Goal: Task Accomplishment & Management: Manage account settings

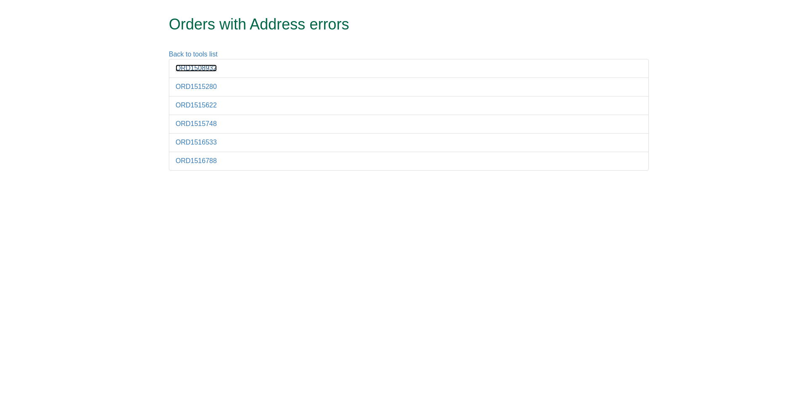
click at [193, 68] on link "ORD1508932" at bounding box center [196, 67] width 41 height 7
click at [206, 85] on link "ORD1515280" at bounding box center [196, 86] width 41 height 7
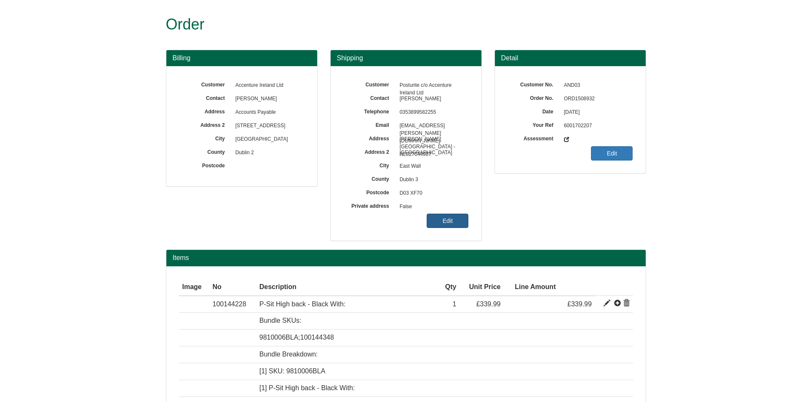
click at [456, 217] on link "Edit" at bounding box center [447, 220] width 42 height 14
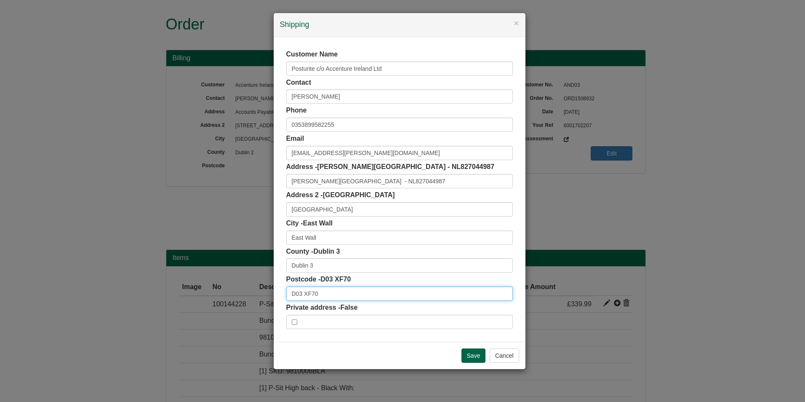
drag, startPoint x: 320, startPoint y: 289, endPoint x: 253, endPoint y: 297, distance: 67.0
click at [253, 297] on div "× Shipping Customer Name Posturite c/o Accenture Ireland Ltd Contact Neven Moha…" at bounding box center [402, 201] width 805 height 402
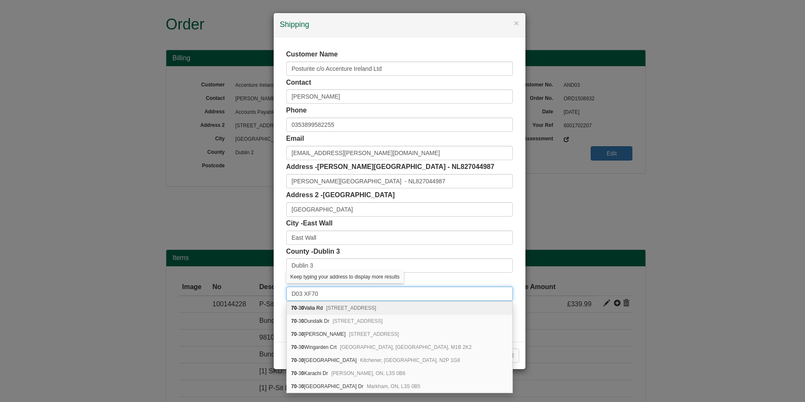
click at [320, 293] on input "D03 XF70" at bounding box center [399, 293] width 227 height 14
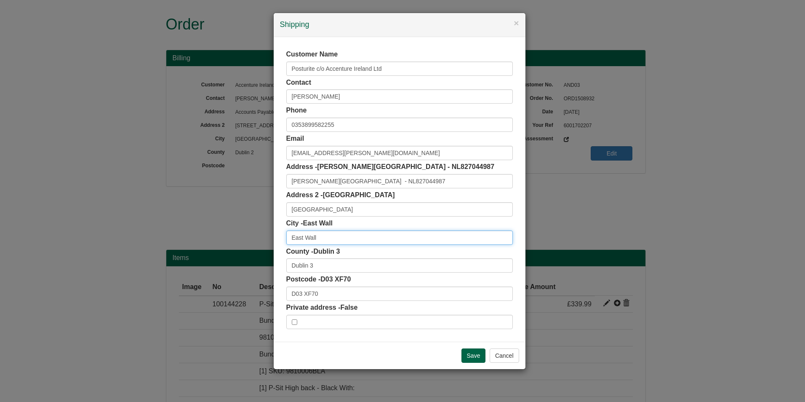
click at [341, 238] on input "East Wall" at bounding box center [399, 237] width 227 height 14
click at [373, 207] on input "Eastpoint Business Park" at bounding box center [399, 209] width 227 height 14
drag, startPoint x: 321, startPoint y: 296, endPoint x: 244, endPoint y: 299, distance: 77.6
click at [244, 299] on div "× Shipping Customer Name Posturite c/o Accenture Ireland Ltd Contact Neven Moha…" at bounding box center [402, 201] width 805 height 402
drag, startPoint x: 336, startPoint y: 236, endPoint x: 251, endPoint y: 237, distance: 85.0
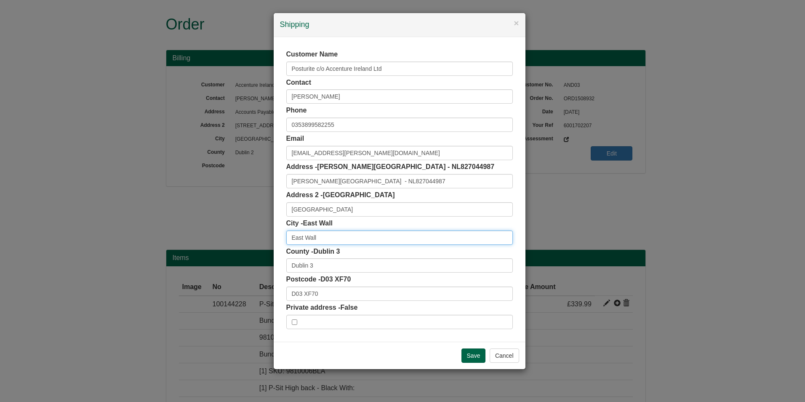
click at [251, 237] on div "× Shipping Customer Name Posturite c/o Accenture Ireland Ltd Contact Neven Moha…" at bounding box center [402, 201] width 805 height 402
paste input "ALFIE BYRNE ROAD"
type input "ALFIE BYRNE ROAD"
click at [473, 358] on input "Save" at bounding box center [473, 355] width 24 height 14
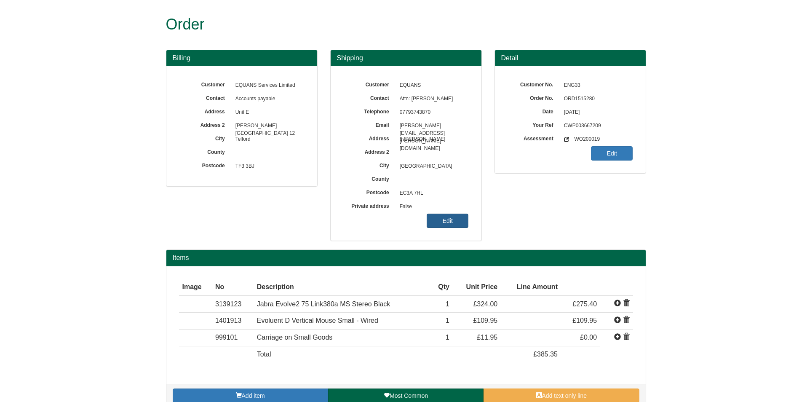
click at [450, 224] on link "Edit" at bounding box center [447, 220] width 42 height 14
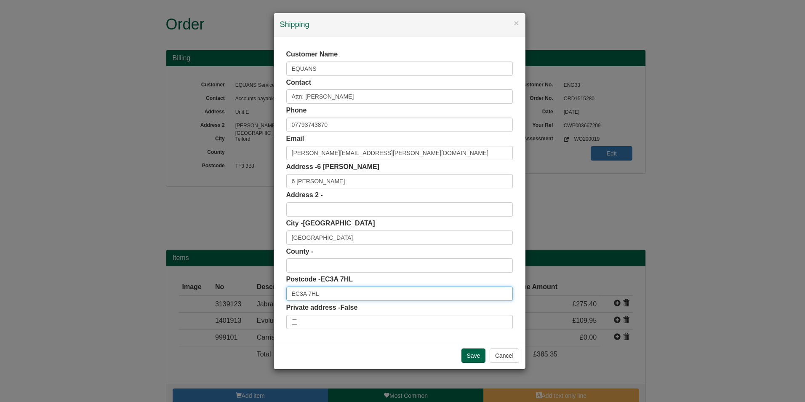
drag, startPoint x: 317, startPoint y: 293, endPoint x: 243, endPoint y: 296, distance: 74.5
click at [243, 296] on div "× Shipping Customer Name EQUANS Contact Attn: Emma Dodsworth Phone 07793743870 …" at bounding box center [402, 201] width 805 height 402
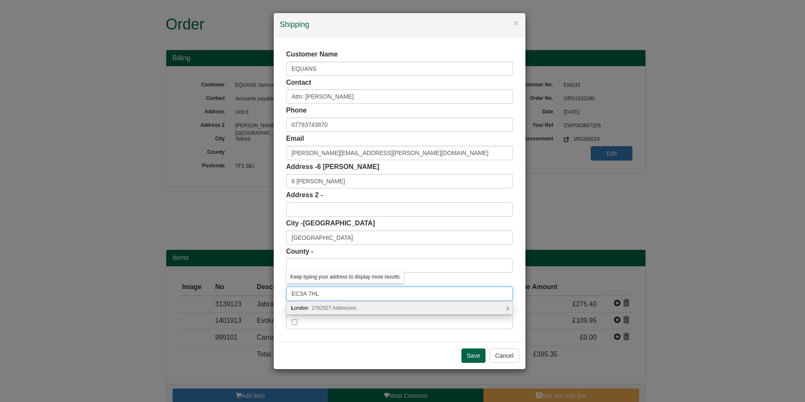
click at [322, 295] on input "EC3A 7HL" at bounding box center [399, 293] width 227 height 14
click at [337, 307] on span "2782927 Addresses" at bounding box center [334, 308] width 45 height 6
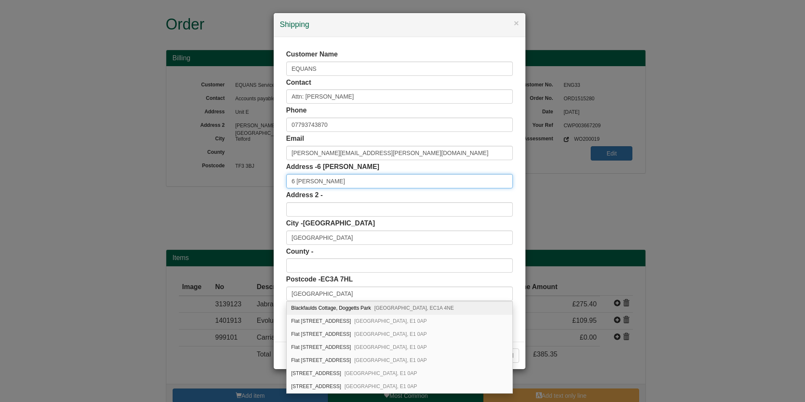
click at [338, 179] on input "6 Bevis Marks" at bounding box center [399, 181] width 227 height 14
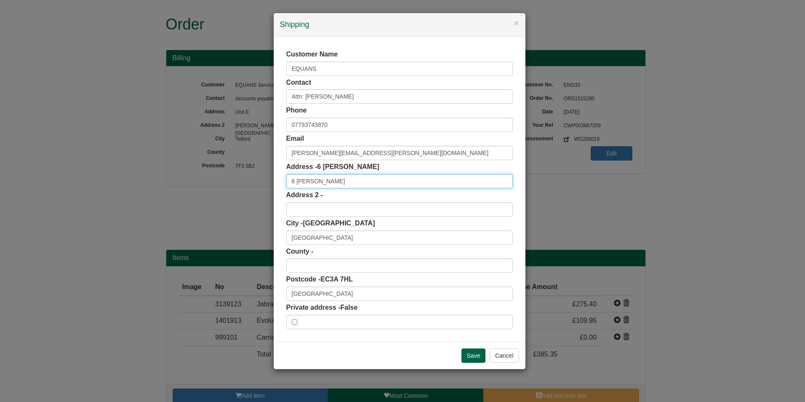
drag, startPoint x: 338, startPoint y: 179, endPoint x: 248, endPoint y: 182, distance: 90.6
click at [248, 182] on div "× Shipping Customer Name EQUANS Contact Attn: Emma Dodsworth Phone 07793743870 …" at bounding box center [402, 201] width 805 height 402
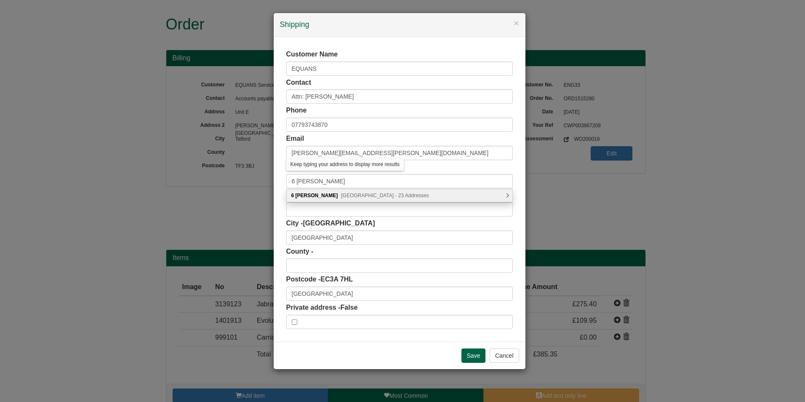
click at [352, 195] on span "London, EC3A 7BA - 23 Addresses" at bounding box center [385, 195] width 88 height 6
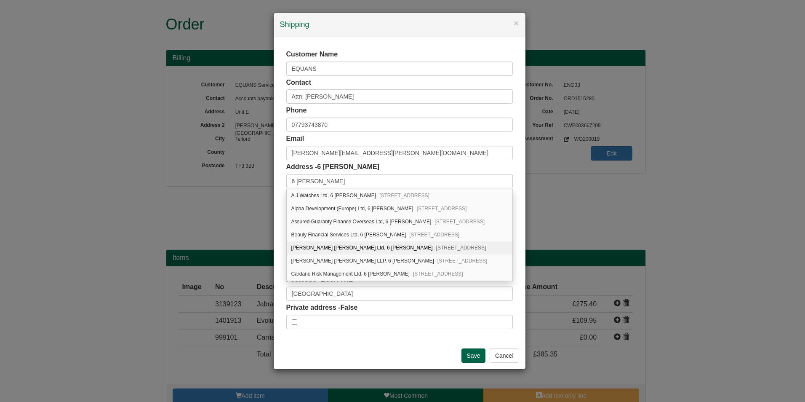
click at [522, 250] on div "Customer Name EQUANS Contact Attn: Emma Dodsworth Phone 07793743870 Email emma.…" at bounding box center [400, 189] width 252 height 304
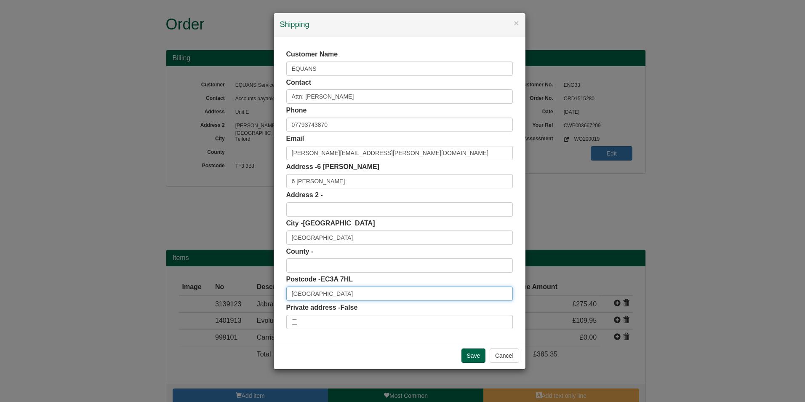
drag, startPoint x: 327, startPoint y: 295, endPoint x: 270, endPoint y: 300, distance: 57.0
click at [270, 300] on div "× Shipping Customer Name EQUANS Contact Attn: Emma Dodsworth Phone 07793743870 …" at bounding box center [402, 201] width 805 height 402
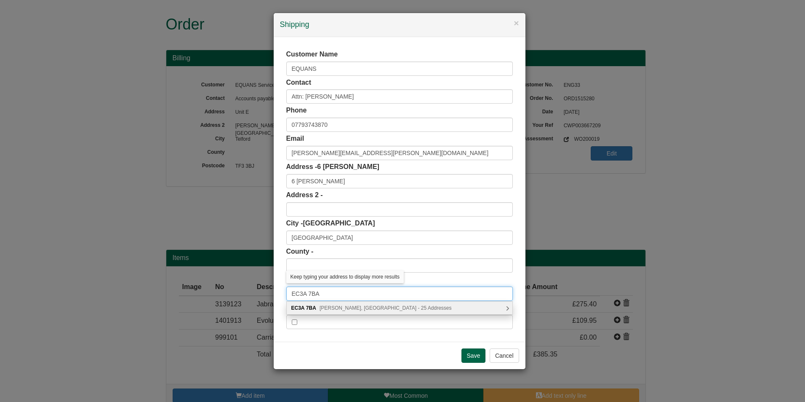
type input "EC3A 7BA"
click at [335, 307] on span "Bevis Marks, London - 25 Addresses" at bounding box center [386, 308] width 132 height 6
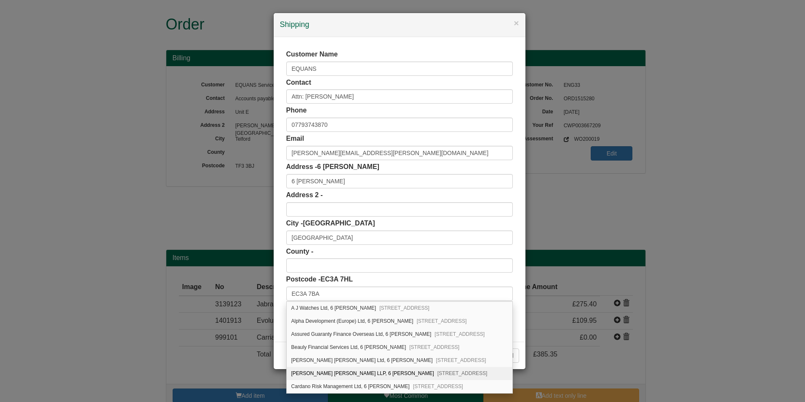
click at [437, 370] on span "London, EC3A 7BA" at bounding box center [462, 373] width 50 height 6
type input "Browne Jacobson LLP"
type input "6 Bevis Marks"
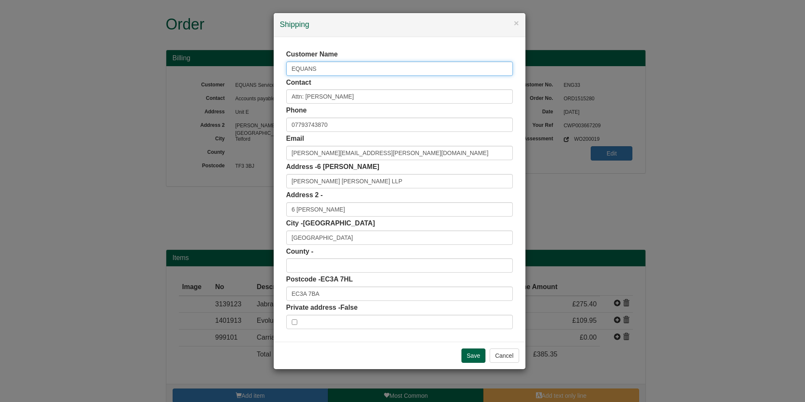
drag, startPoint x: 317, startPoint y: 69, endPoint x: 228, endPoint y: 73, distance: 88.5
click at [228, 73] on div "× Shipping Customer Name EQUANS Contact Attn: Emma Dodsworth Phone 07793743870 …" at bounding box center [402, 201] width 805 height 402
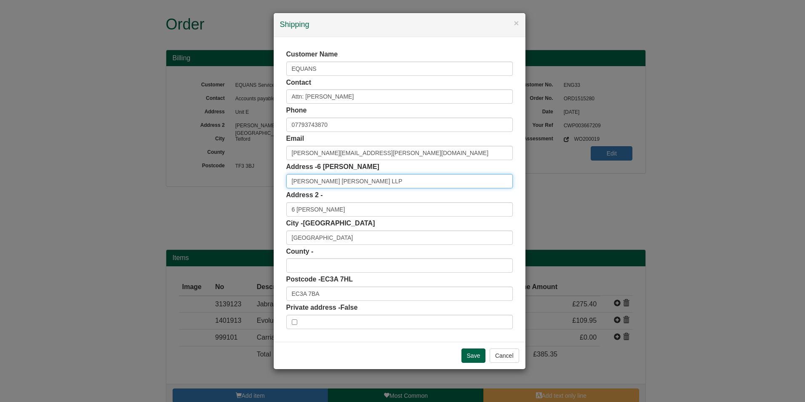
drag, startPoint x: 357, startPoint y: 181, endPoint x: 275, endPoint y: 181, distance: 82.1
click at [275, 181] on div "Customer Name EQUANS Contact Attn: Emma Dodsworth Phone 07793743870 Email emma.…" at bounding box center [400, 189] width 252 height 304
paste input "EQUANS"
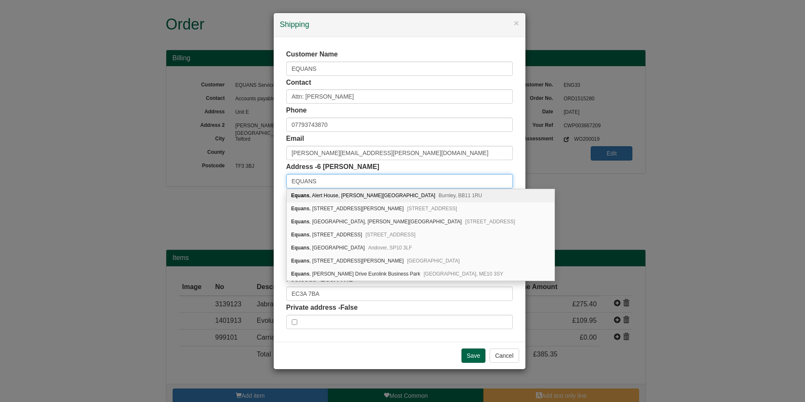
type input "EQUANS"
click at [521, 163] on div "Customer Name EQUANS Contact Attn: Emma Dodsworth Phone 07793743870 Email emma.…" at bounding box center [400, 189] width 252 height 304
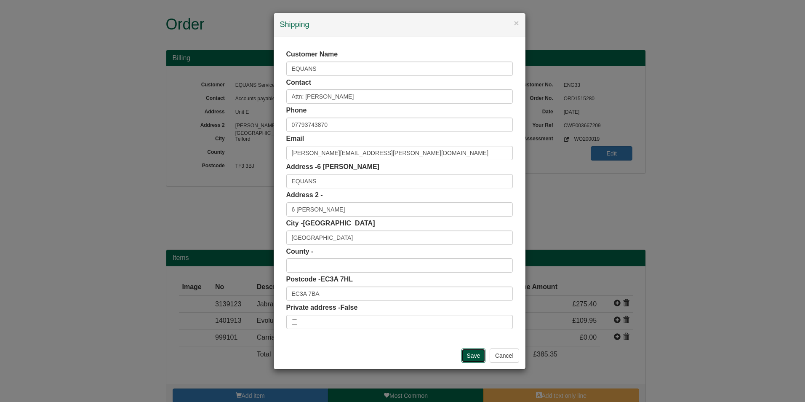
click at [482, 357] on input "Save" at bounding box center [473, 355] width 24 height 14
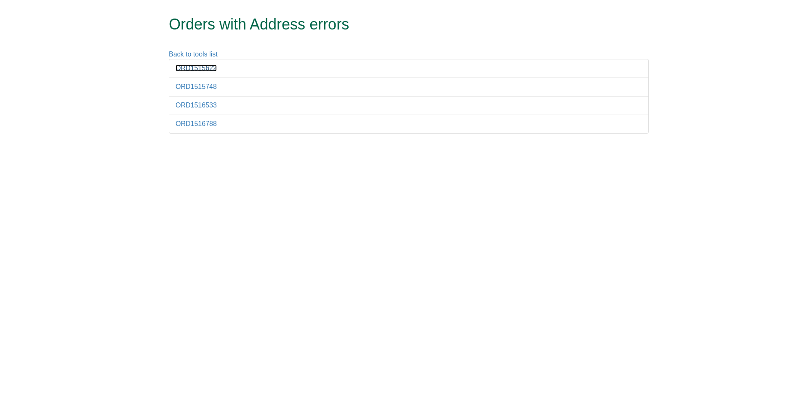
click at [207, 66] on link "ORD1515622" at bounding box center [196, 67] width 41 height 7
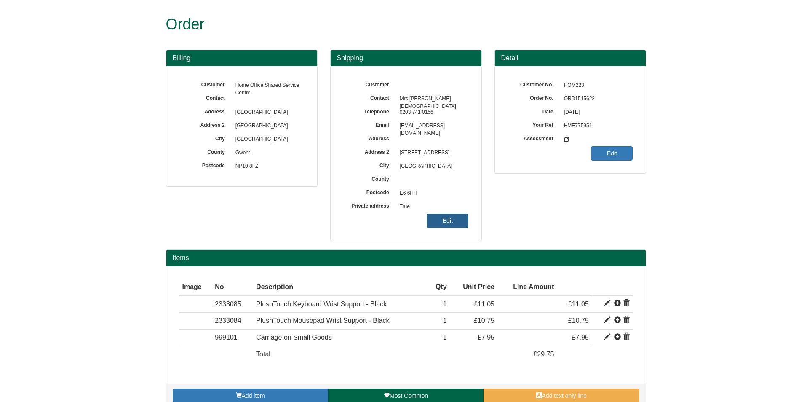
click at [458, 220] on link "Edit" at bounding box center [447, 220] width 42 height 14
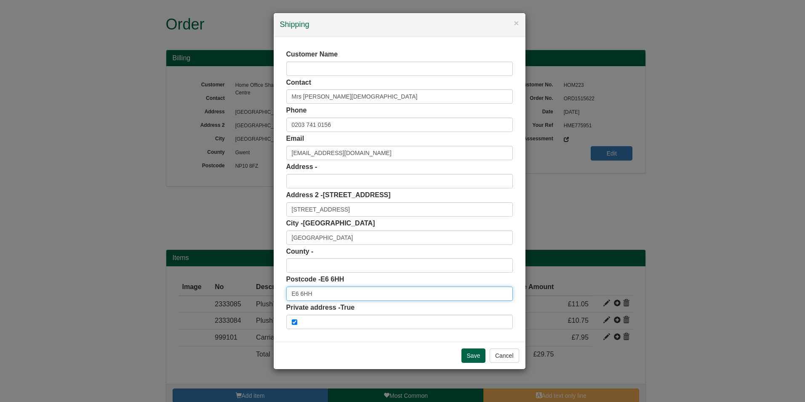
drag, startPoint x: 316, startPoint y: 295, endPoint x: 239, endPoint y: 295, distance: 77.0
click at [239, 296] on div "× Shipping Customer Name Contact Mrs [PERSON_NAME][DEMOGRAPHIC_DATA] Phone [PHO…" at bounding box center [402, 201] width 805 height 402
drag, startPoint x: 359, startPoint y: 210, endPoint x: 239, endPoint y: 214, distance: 119.6
click at [239, 213] on div "× Shipping Customer Name Contact Mrs [PERSON_NAME][DEMOGRAPHIC_DATA] Phone [PHO…" at bounding box center [402, 201] width 805 height 402
click at [346, 208] on input "[STREET_ADDRESS]" at bounding box center [399, 209] width 227 height 14
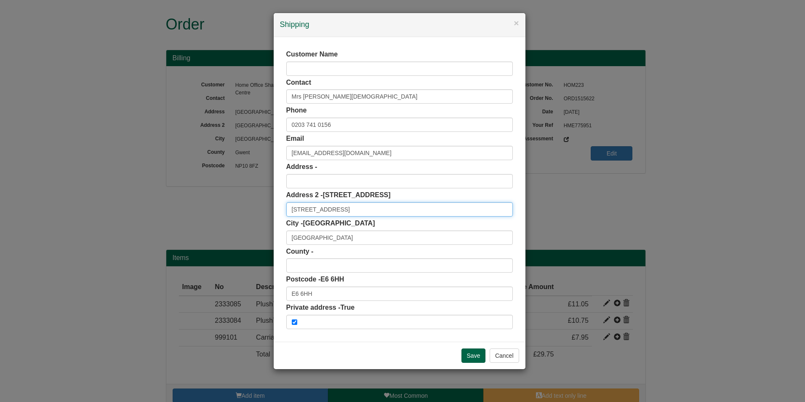
click at [346, 208] on input "[STREET_ADDRESS]" at bounding box center [399, 209] width 227 height 14
click at [469, 354] on input "Save" at bounding box center [473, 355] width 24 height 14
click at [352, 210] on input "[STREET_ADDRESS]" at bounding box center [399, 209] width 227 height 14
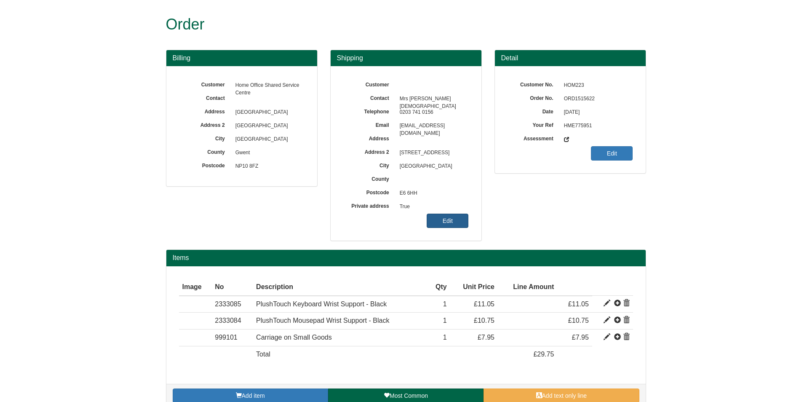
click at [445, 222] on link "Edit" at bounding box center [447, 220] width 42 height 14
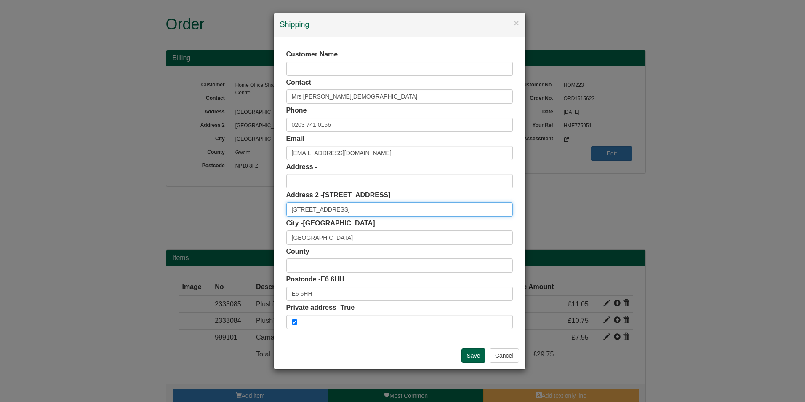
drag, startPoint x: 339, startPoint y: 209, endPoint x: 345, endPoint y: 208, distance: 6.0
click at [339, 208] on input "75 St Albans Avenue" at bounding box center [399, 209] width 227 height 14
drag, startPoint x: 351, startPoint y: 208, endPoint x: 232, endPoint y: 216, distance: 119.0
click at [232, 216] on div "× Shipping Customer Name Contact Mrs Shulpa Islam Phone 0203 741 0156 Email Cla…" at bounding box center [402, 201] width 805 height 402
click at [346, 210] on input "75 St Albans Avenue" at bounding box center [399, 209] width 227 height 14
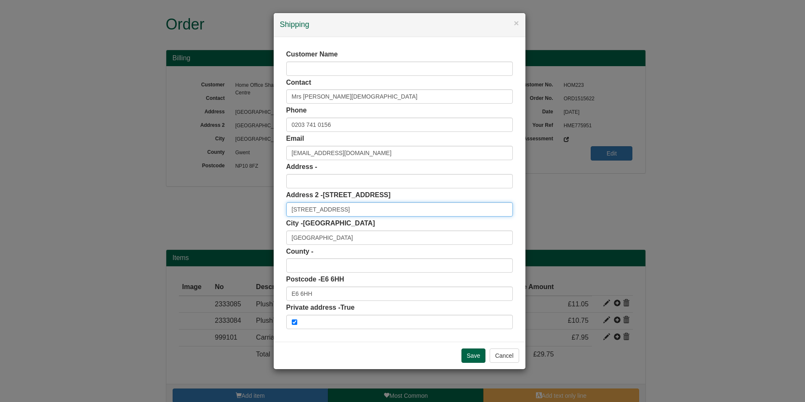
drag, startPoint x: 354, startPoint y: 209, endPoint x: 269, endPoint y: 204, distance: 84.8
click at [269, 204] on div "× Shipping Customer Name Contact Mrs Shulpa Islam Phone 0203 741 0156 Email Cla…" at bounding box center [402, 201] width 805 height 402
click at [316, 293] on input "E6 6HH" at bounding box center [399, 293] width 227 height 14
click at [291, 292] on input "E6 6HH" at bounding box center [399, 293] width 227 height 14
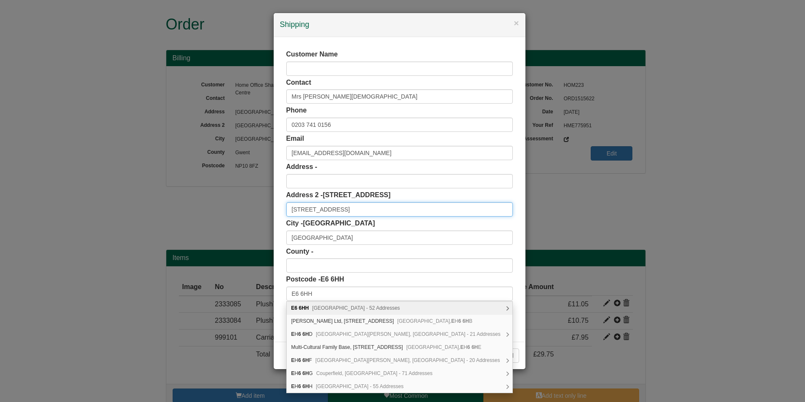
click at [353, 211] on input "75 St Albans Avenue" at bounding box center [399, 209] width 227 height 14
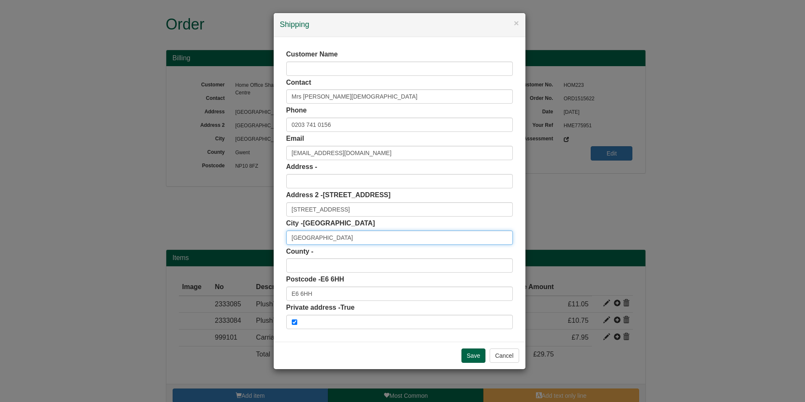
click at [327, 239] on input "London" at bounding box center [399, 237] width 227 height 14
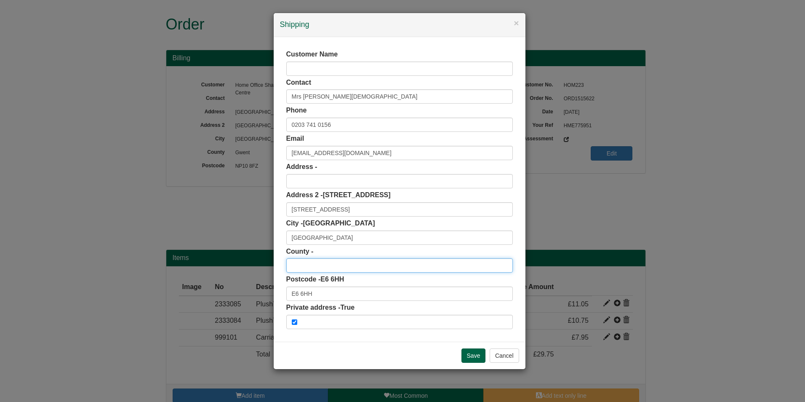
click at [299, 264] on input "text" at bounding box center [399, 265] width 227 height 14
drag, startPoint x: 347, startPoint y: 208, endPoint x: 220, endPoint y: 216, distance: 127.4
click at [220, 216] on div "× Shipping Customer Name Contact Mrs Shulpa Islam Phone 0203 741 0156 Email Cla…" at bounding box center [402, 201] width 805 height 402
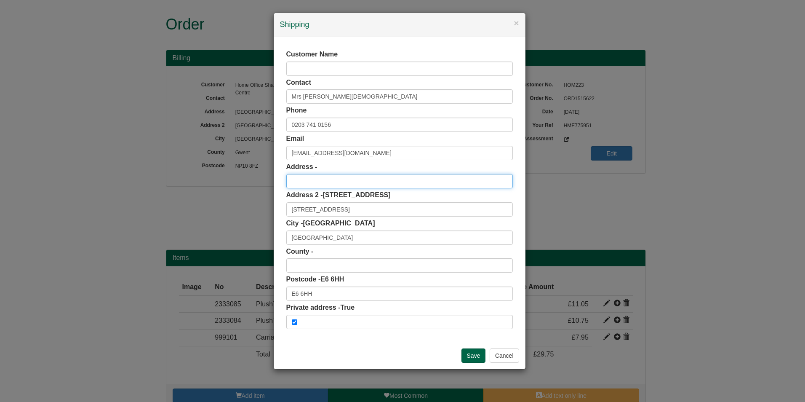
drag, startPoint x: 302, startPoint y: 181, endPoint x: 323, endPoint y: 180, distance: 21.1
click at [302, 181] on input "text" at bounding box center [399, 181] width 227 height 14
paste input "75 St Albans Avenue"
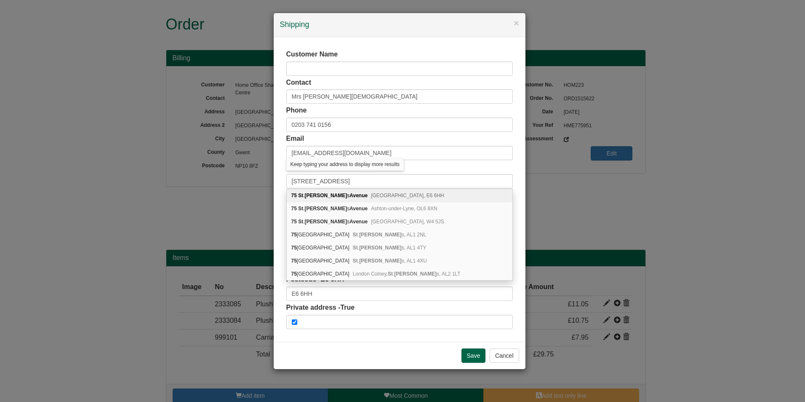
click at [371, 194] on span "London, E6 6HH" at bounding box center [407, 195] width 73 height 6
type input "75 St. Albans Avenue"
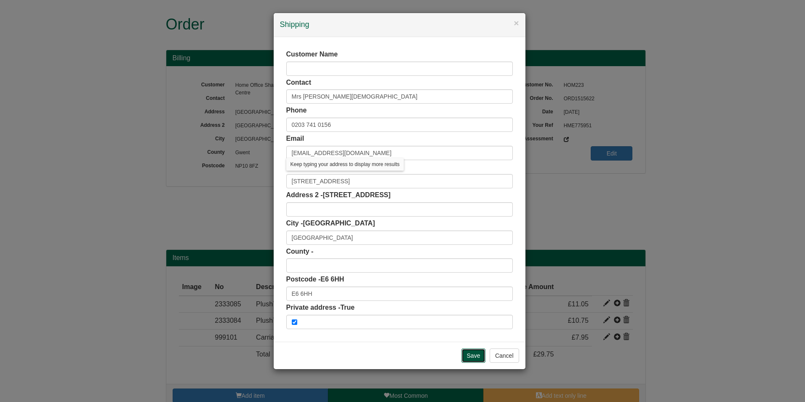
click at [470, 357] on input "Save" at bounding box center [473, 355] width 24 height 14
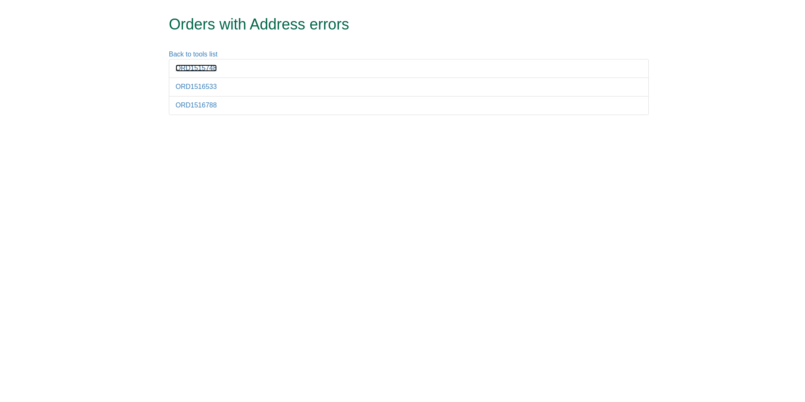
click at [210, 68] on link "ORD1515748" at bounding box center [196, 67] width 41 height 7
click at [192, 88] on link "ORD1516533" at bounding box center [196, 86] width 41 height 7
click at [184, 107] on link "ORD1516788" at bounding box center [196, 104] width 41 height 7
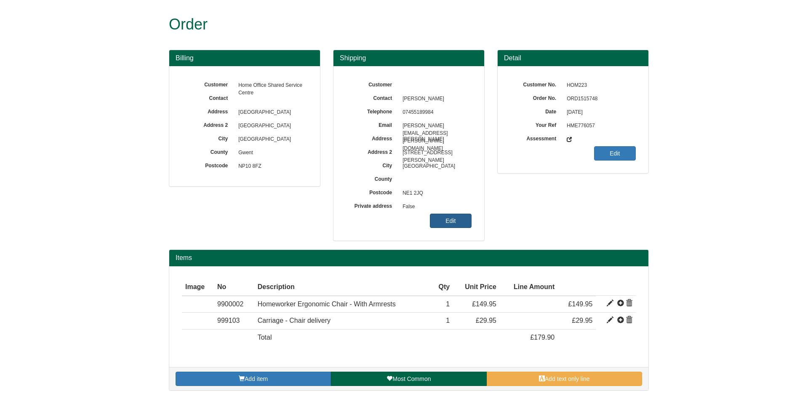
click at [453, 220] on link "Edit" at bounding box center [451, 220] width 42 height 14
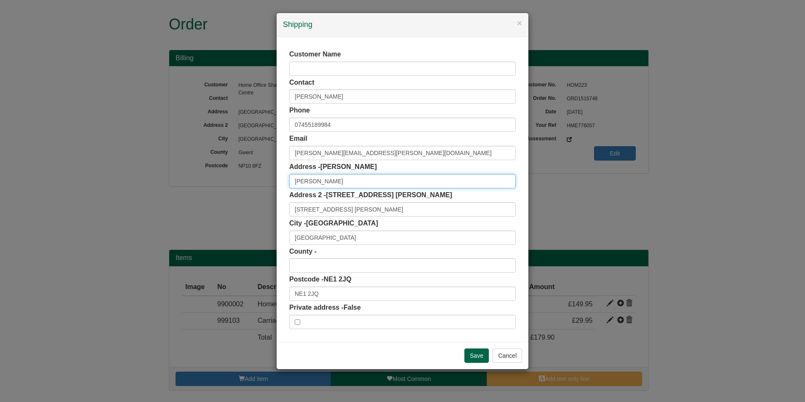
drag, startPoint x: 365, startPoint y: 181, endPoint x: 273, endPoint y: 184, distance: 92.7
click at [273, 184] on div "× Shipping Customer Name Contact Adnan Malik Phone 07455189984 Email Gary.Kersh…" at bounding box center [402, 201] width 805 height 402
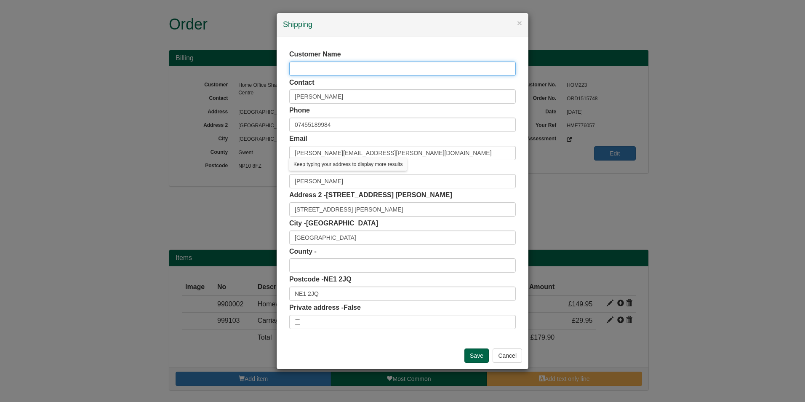
click at [325, 67] on input "text" at bounding box center [402, 68] width 227 height 14
paste input "Adnan Malik"
type input "Adnan Malik"
drag, startPoint x: 376, startPoint y: 211, endPoint x: 245, endPoint y: 213, distance: 131.0
click at [245, 213] on div "× Shipping Customer Name Adnan Malik Contact Adnan Malik Phone 07455189984 Emai…" at bounding box center [402, 201] width 805 height 402
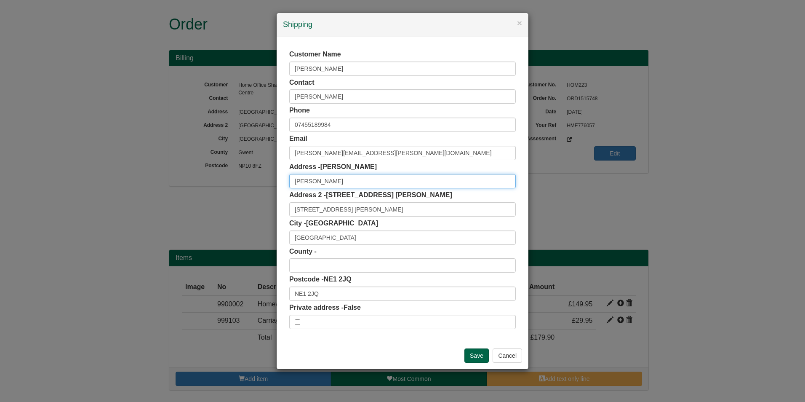
drag, startPoint x: 346, startPoint y: 180, endPoint x: 243, endPoint y: 189, distance: 103.1
click at [243, 189] on div "× Shipping Customer Name Adnan Malik Contact Adnan Malik Phone 07455189984 Emai…" at bounding box center [402, 201] width 805 height 402
paste input "34 South View, West Heaton"
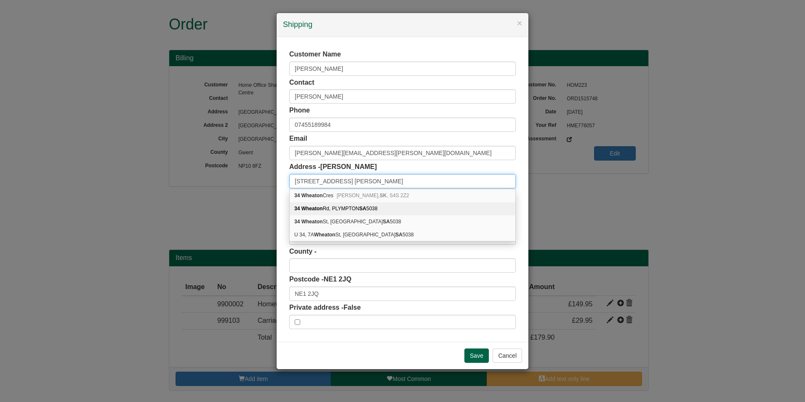
type input "34 South View, West Heaton"
click at [520, 165] on div "Customer Name Adnan Malik Contact Adnan Malik Phone 07455189984 Email Gary.Kers…" at bounding box center [403, 189] width 252 height 304
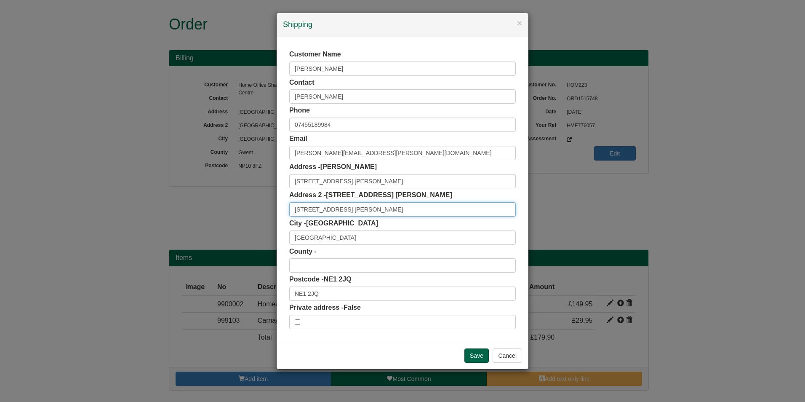
drag, startPoint x: 334, startPoint y: 208, endPoint x: 227, endPoint y: 213, distance: 107.0
click at [227, 213] on div "× Shipping Customer Name Adnan Malik Contact Adnan Malik Phone 07455189984 Emai…" at bounding box center [402, 201] width 805 height 402
type input "West Heaton"
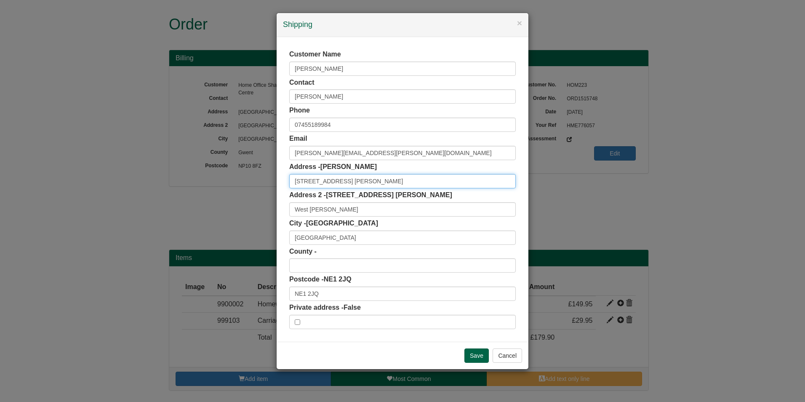
click at [381, 178] on input "34 South View, West Heaton" at bounding box center [402, 181] width 227 height 14
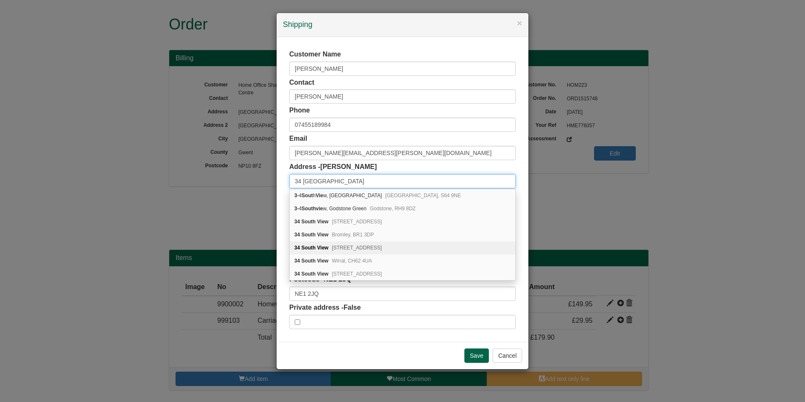
type input "34 South View"
click at [520, 222] on div "Customer Name Adnan Malik Contact Adnan Malik Phone 07455189984 Email Gary.Kers…" at bounding box center [403, 189] width 252 height 304
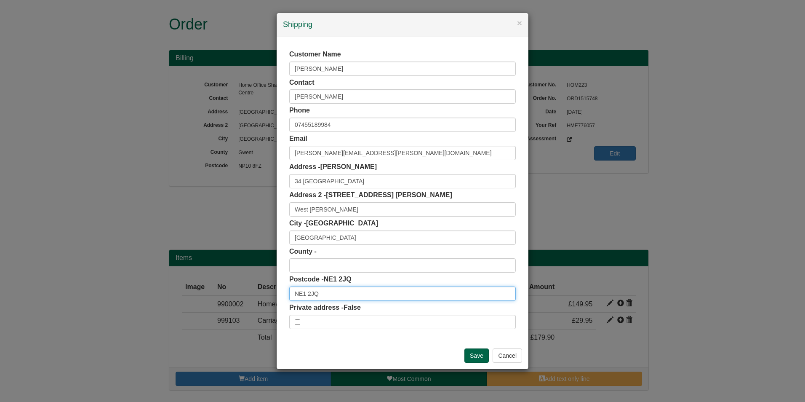
drag, startPoint x: 322, startPoint y: 293, endPoint x: 272, endPoint y: 294, distance: 49.7
click at [272, 294] on div "× Shipping Customer Name Adnan Malik Contact Adnan Malik Phone 07455189984 Emai…" at bounding box center [402, 201] width 805 height 402
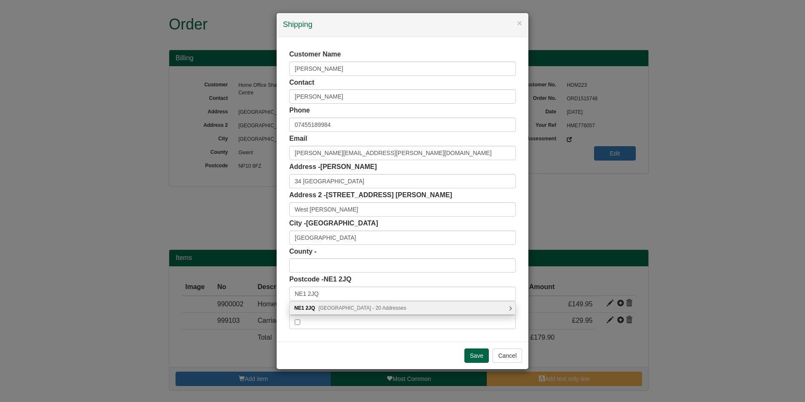
click at [354, 307] on span "Melbourne Street, Newcastle upon Tyne - 20 Addresses" at bounding box center [362, 308] width 88 height 6
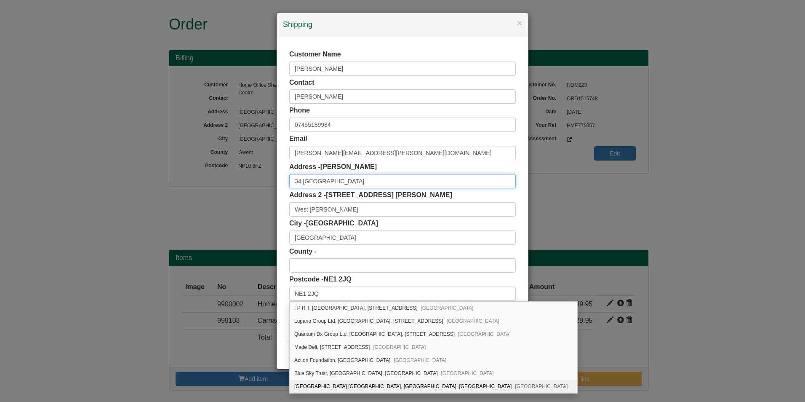
click at [337, 186] on input "34 South View" at bounding box center [402, 181] width 227 height 14
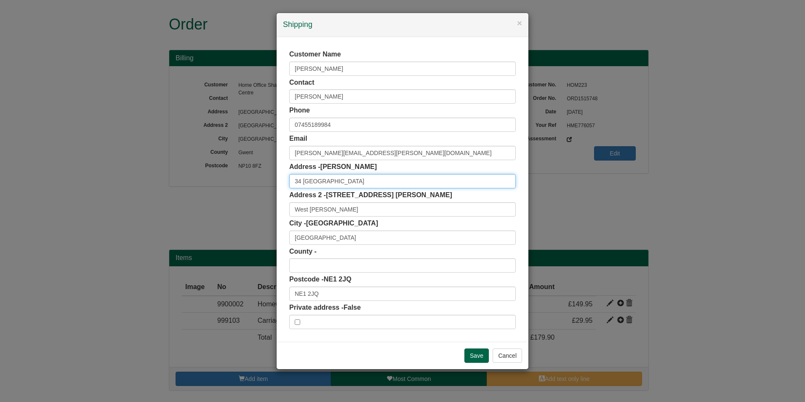
drag, startPoint x: 338, startPoint y: 182, endPoint x: 254, endPoint y: 183, distance: 83.4
click at [254, 183] on div "× Shipping Customer Name Adnan Malik Contact Adnan Malik Phone 07455189984 Emai…" at bounding box center [402, 201] width 805 height 402
click at [512, 357] on button "Cancel" at bounding box center [507, 355] width 29 height 14
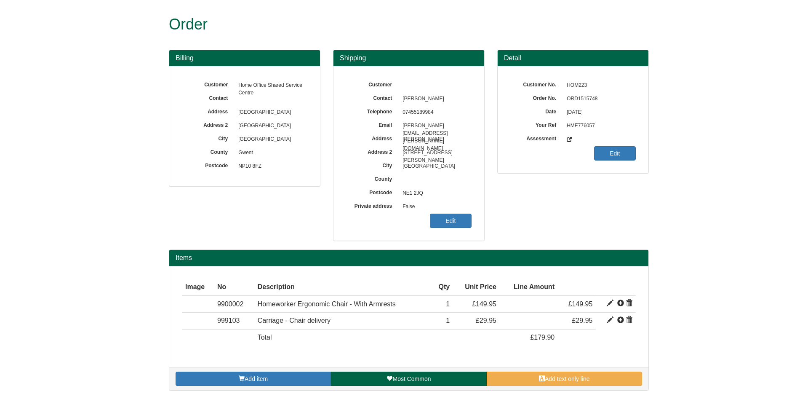
click at [590, 98] on span "ORD1515748" at bounding box center [598, 98] width 73 height 13
copy span "ORD1515748"
click at [437, 218] on link "Edit" at bounding box center [451, 220] width 42 height 14
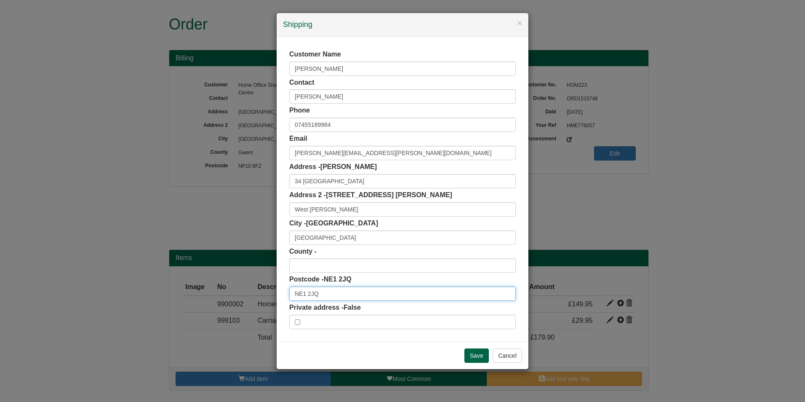
drag, startPoint x: 314, startPoint y: 295, endPoint x: 261, endPoint y: 298, distance: 52.7
click at [261, 298] on div "× Shipping Customer Name Adnan Malik Contact Adnan Malik Phone 07455189984 Emai…" at bounding box center [402, 201] width 805 height 402
drag, startPoint x: 323, startPoint y: 293, endPoint x: 328, endPoint y: 293, distance: 4.7
click at [324, 293] on input "NE1 2JQ" at bounding box center [402, 293] width 227 height 14
drag, startPoint x: 317, startPoint y: 293, endPoint x: 249, endPoint y: 298, distance: 67.9
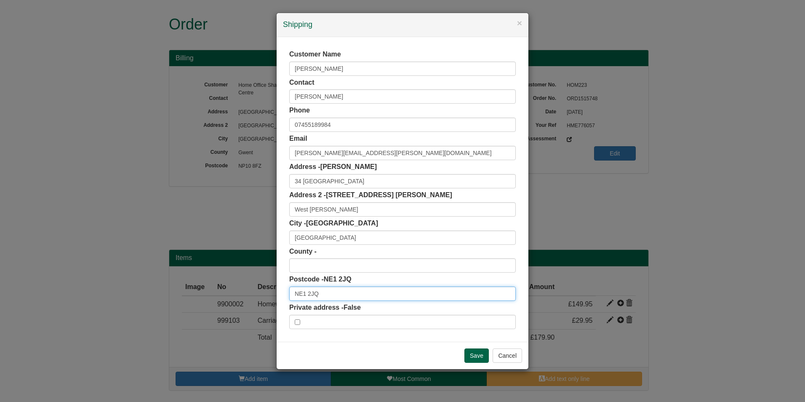
click at [248, 298] on div "× Shipping Customer Name Adnan Malik Contact Adnan Malik Phone 07455189984 Emai…" at bounding box center [402, 201] width 805 height 402
click at [501, 359] on button "Cancel" at bounding box center [507, 355] width 29 height 14
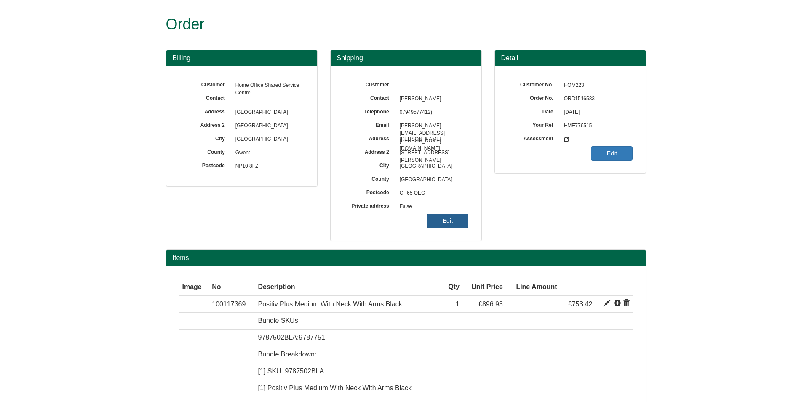
click at [450, 218] on link "Edit" at bounding box center [447, 220] width 42 height 14
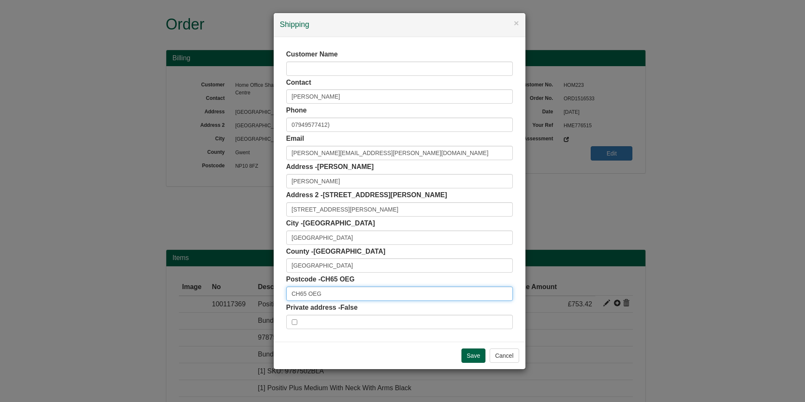
drag, startPoint x: 314, startPoint y: 295, endPoint x: 256, endPoint y: 298, distance: 59.0
click at [256, 298] on div "× Shipping Customer Name Contact [PERSON_NAME] Phone [PHONE_NUMBER]) Email [PER…" at bounding box center [402, 201] width 805 height 402
drag, startPoint x: 349, startPoint y: 212, endPoint x: 236, endPoint y: 215, distance: 112.5
click at [236, 215] on div "× Shipping Customer Name Contact [PERSON_NAME] Phone [PHONE_NUMBER]) Email [PER…" at bounding box center [402, 201] width 805 height 402
drag, startPoint x: 332, startPoint y: 298, endPoint x: 203, endPoint y: 295, distance: 128.5
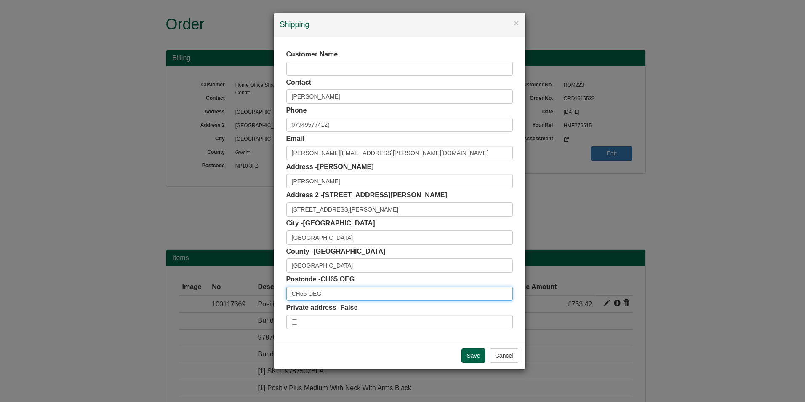
click at [203, 295] on div "× Shipping Customer Name Contact [PERSON_NAME] Phone [PHONE_NUMBER]) Email [PER…" at bounding box center [402, 201] width 805 height 402
paste input "0"
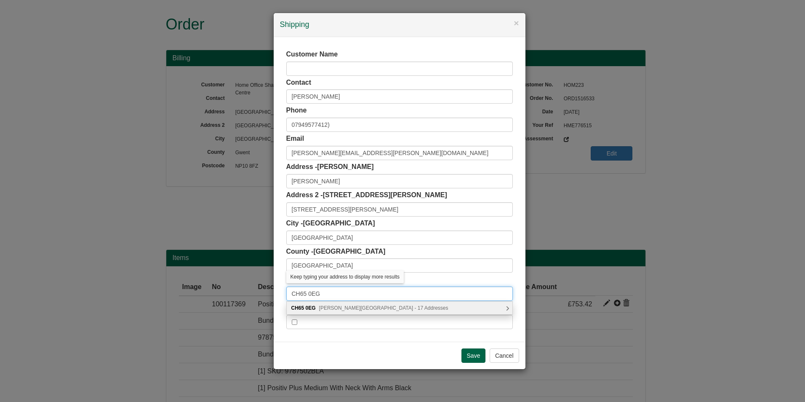
type input "CH65 0EG"
click at [352, 308] on span "[PERSON_NAME][GEOGRAPHIC_DATA] - 17 Addresses" at bounding box center [383, 308] width 129 height 6
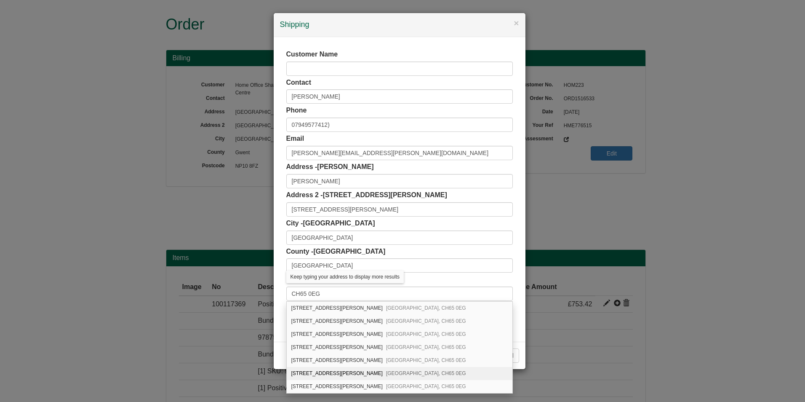
click at [386, 372] on span "[GEOGRAPHIC_DATA], CH65 0EG" at bounding box center [426, 373] width 80 height 6
type input "[STREET_ADDRESS][PERSON_NAME]"
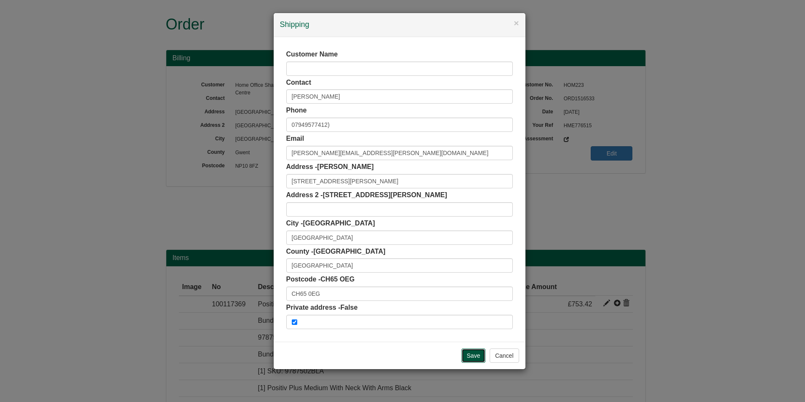
click at [476, 357] on input "Save" at bounding box center [473, 355] width 24 height 14
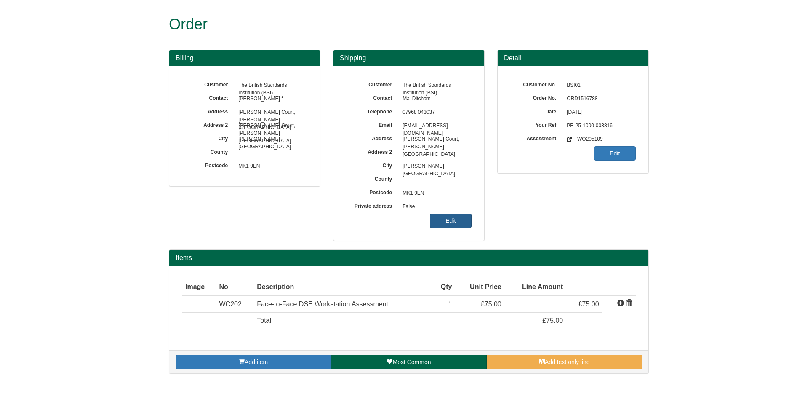
click at [444, 224] on link "Edit" at bounding box center [451, 220] width 42 height 14
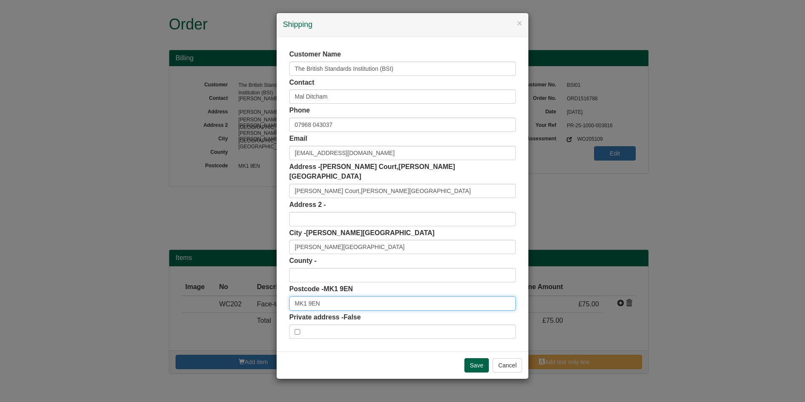
drag, startPoint x: 330, startPoint y: 292, endPoint x: 240, endPoint y: 293, distance: 90.1
click at [240, 293] on div "× Shipping Customer Name The British Standards Institution (BSI) Contact Mal Di…" at bounding box center [402, 201] width 805 height 402
drag, startPoint x: 375, startPoint y: 179, endPoint x: 258, endPoint y: 184, distance: 117.2
click at [258, 184] on div "× Shipping Customer Name The British Standards Institution (BSI) Contact Mal Di…" at bounding box center [402, 201] width 805 height 402
drag, startPoint x: 306, startPoint y: 289, endPoint x: 240, endPoint y: 287, distance: 66.1
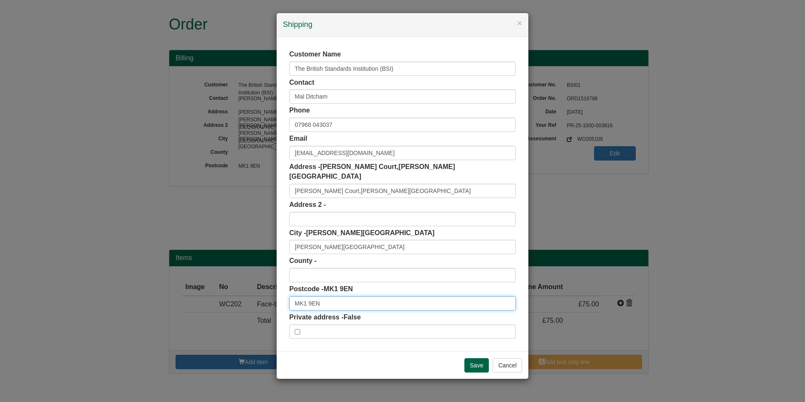
click at [240, 286] on div "× Shipping Customer Name The British Standards Institution (BSI) Contact Mal Di…" at bounding box center [402, 201] width 805 height 402
paste input "5 8PP"
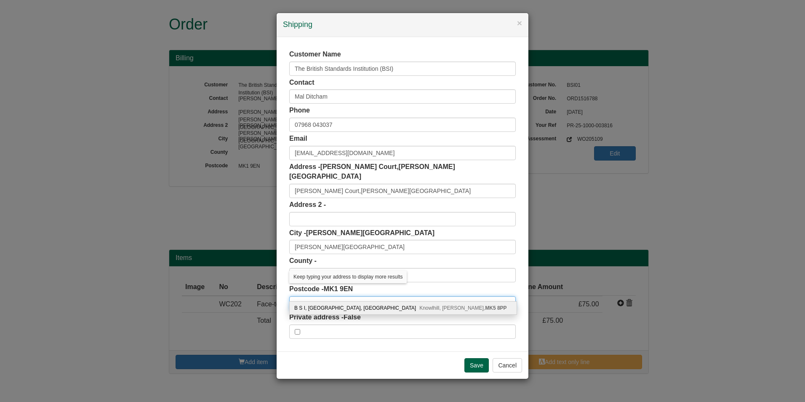
type input "MK5 8PP"
click at [419, 308] on span "Knowlhill, Milton Keynes, MK5 8PP" at bounding box center [462, 308] width 87 height 6
type input "B S I"
type input "Kitemark Court, Davy Avenue, Knowlhill"
type input "Buckinghamshire"
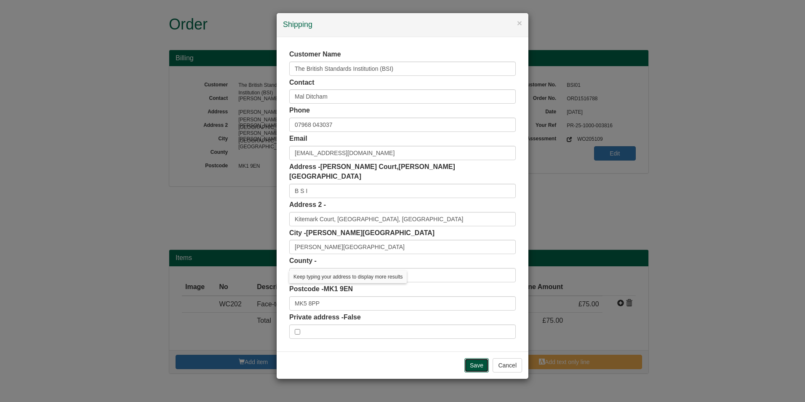
click at [481, 358] on input "Save" at bounding box center [476, 365] width 24 height 14
